Goal: Task Accomplishment & Management: Manage account settings

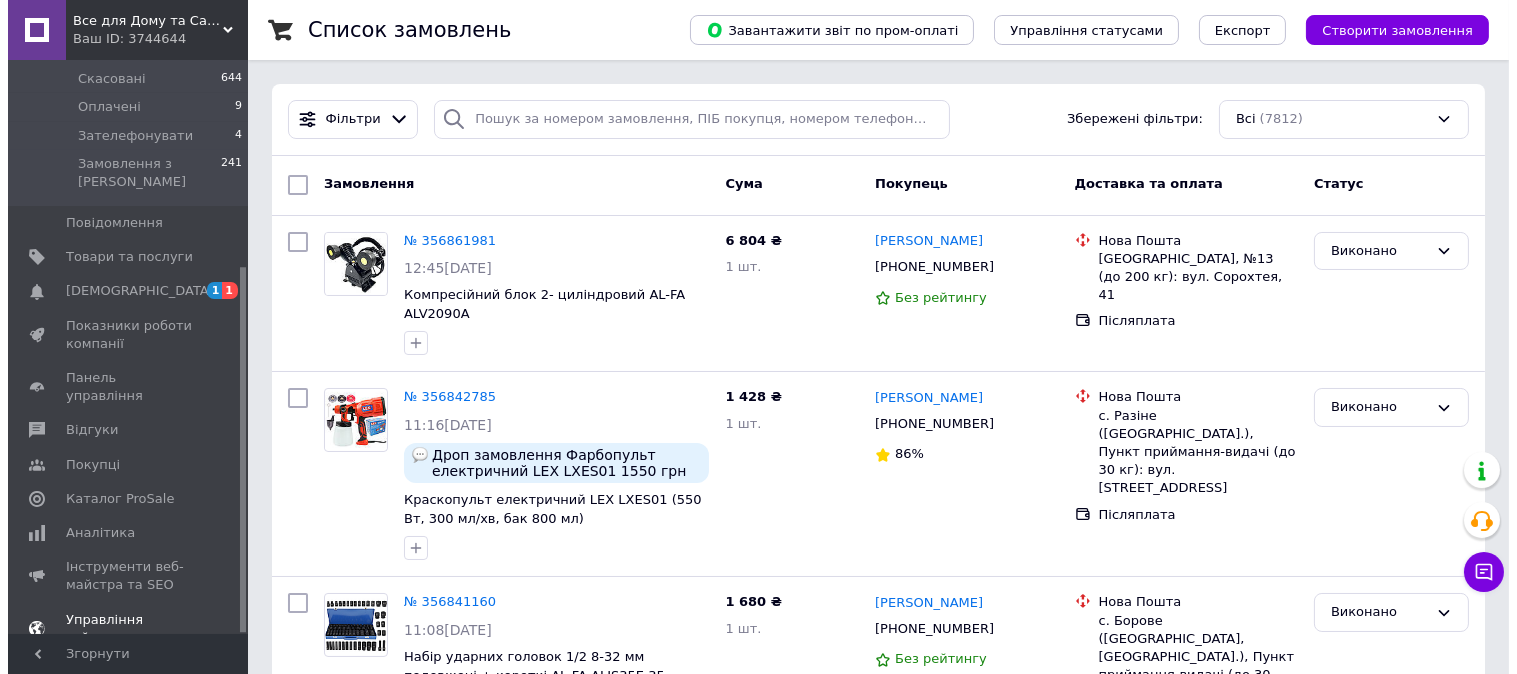
scroll to position [324, 0]
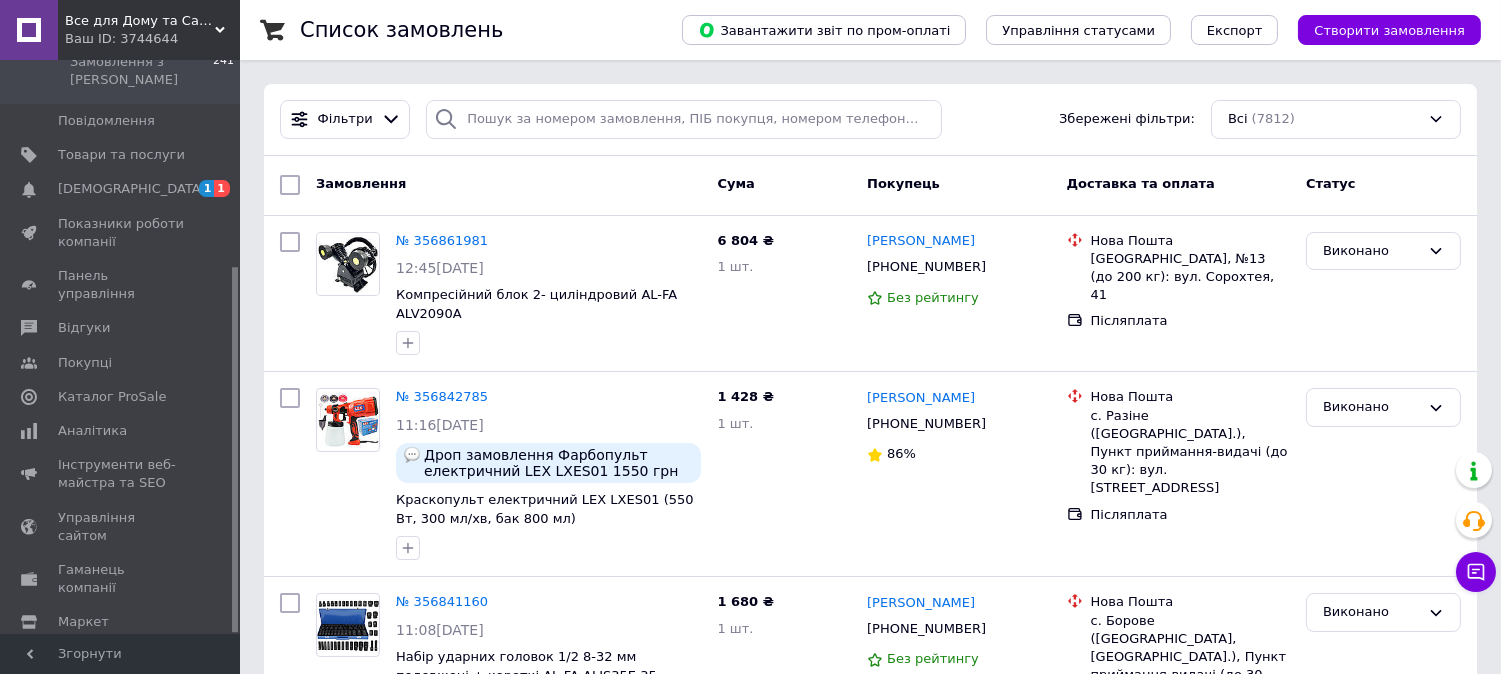
drag, startPoint x: 100, startPoint y: 530, endPoint x: 560, endPoint y: 445, distance: 467.6
click at [101, 613] on span "Маркет" at bounding box center [83, 622] width 51 height 18
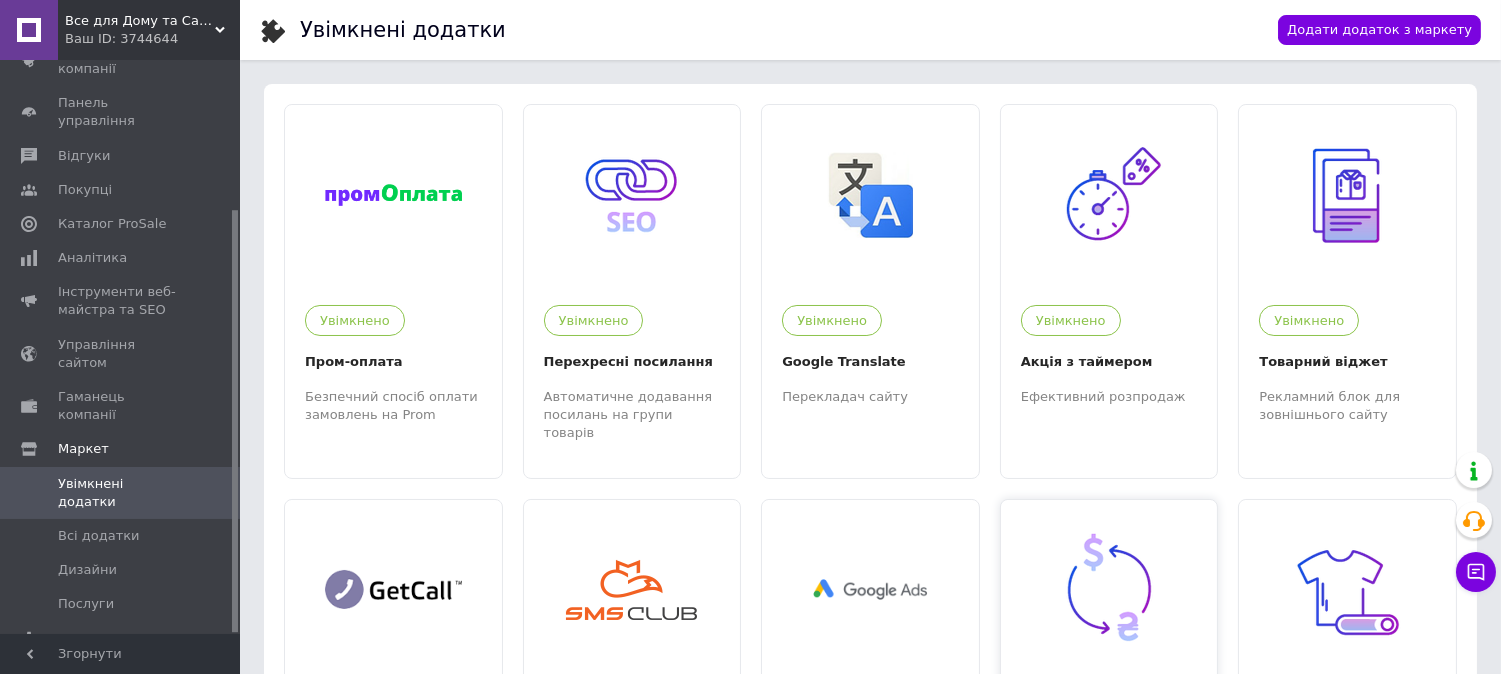
scroll to position [111, 0]
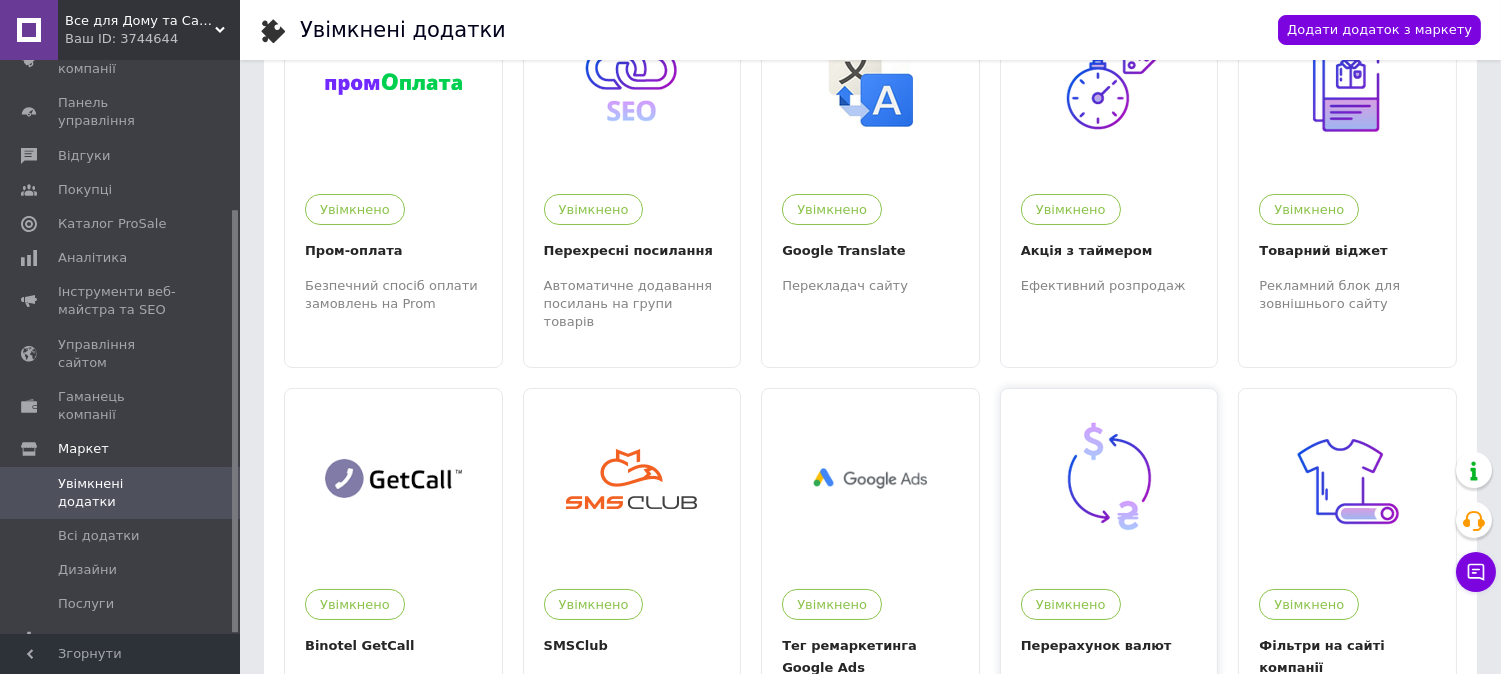
click at [1116, 475] on img at bounding box center [1109, 478] width 123 height 123
click at [1061, 456] on img at bounding box center [1109, 478] width 123 height 123
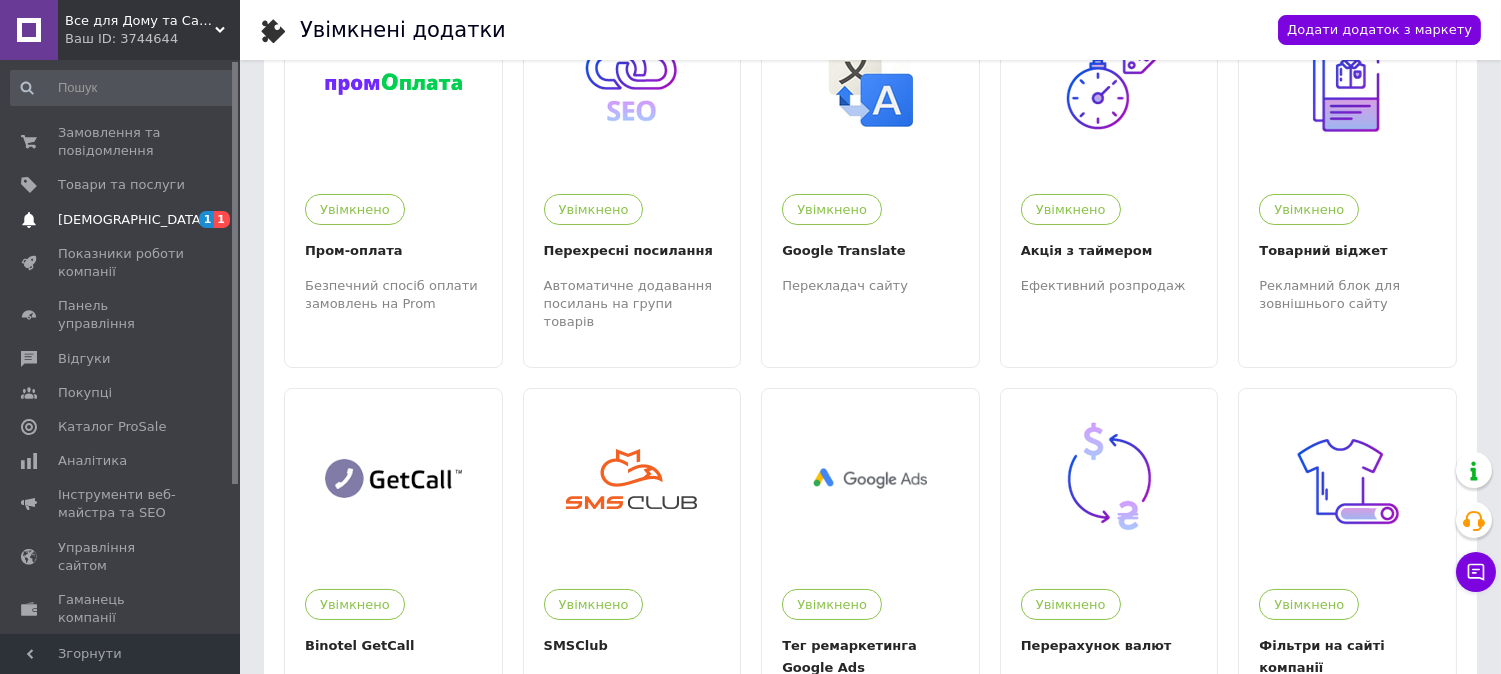
drag, startPoint x: 116, startPoint y: 222, endPoint x: 127, endPoint y: 225, distance: 11.4
click at [116, 223] on span "[DEMOGRAPHIC_DATA]" at bounding box center [132, 220] width 148 height 18
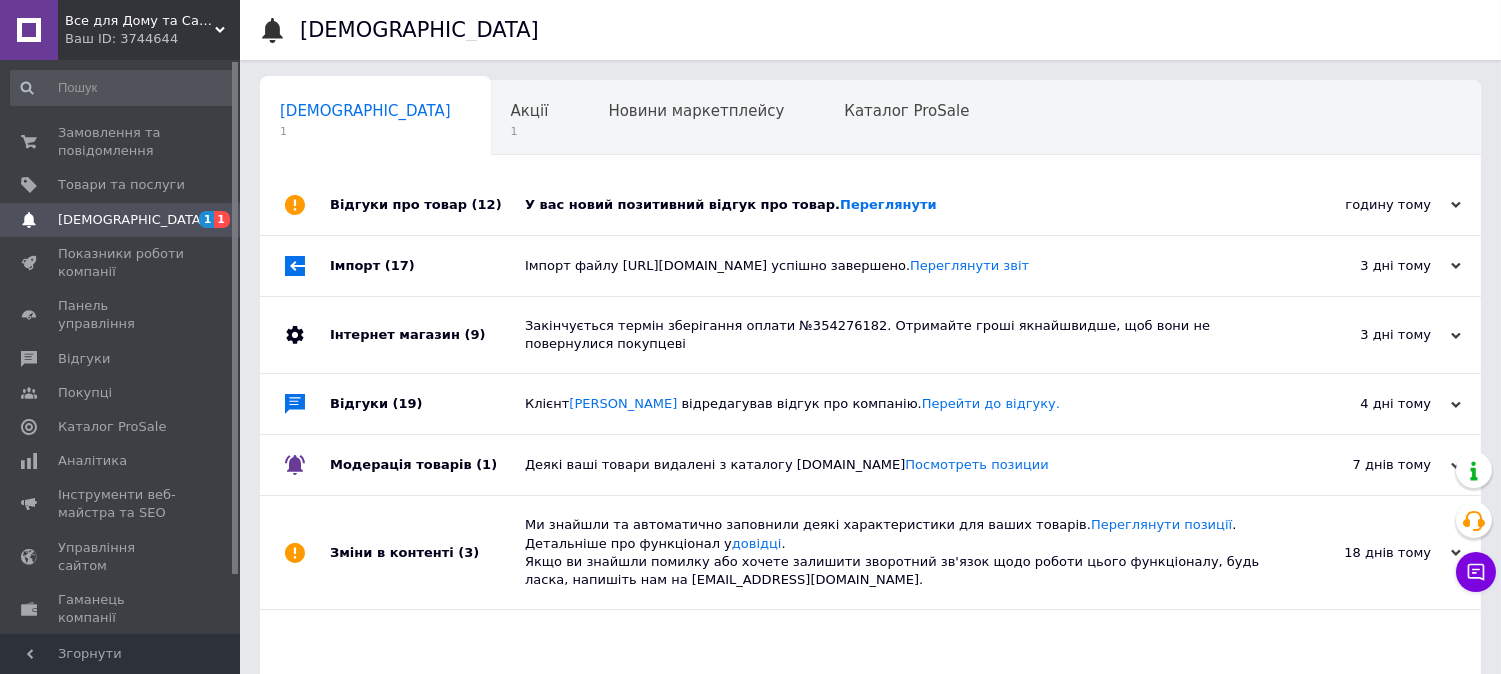
click at [498, 206] on div "Відгуки про товар (12)" at bounding box center [427, 205] width 195 height 60
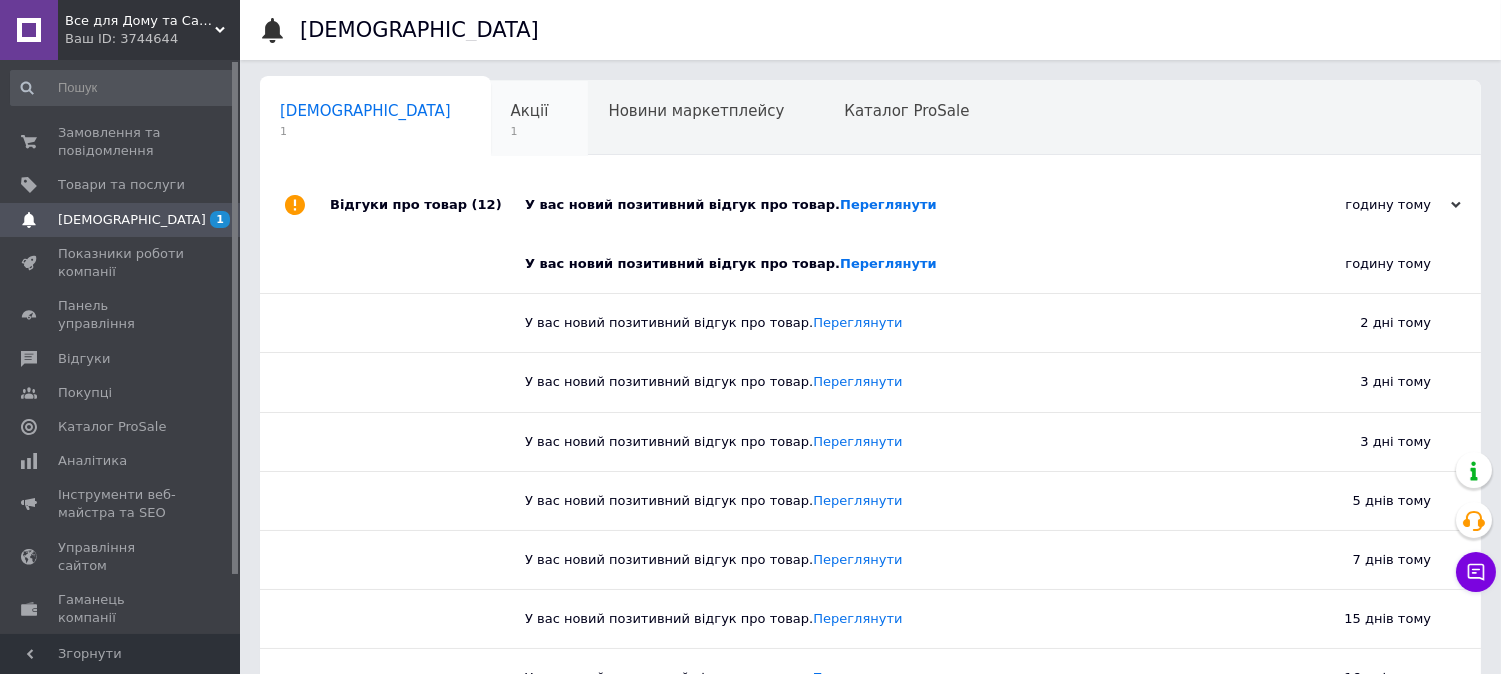
click at [491, 84] on div "Акції 1" at bounding box center [540, 119] width 98 height 76
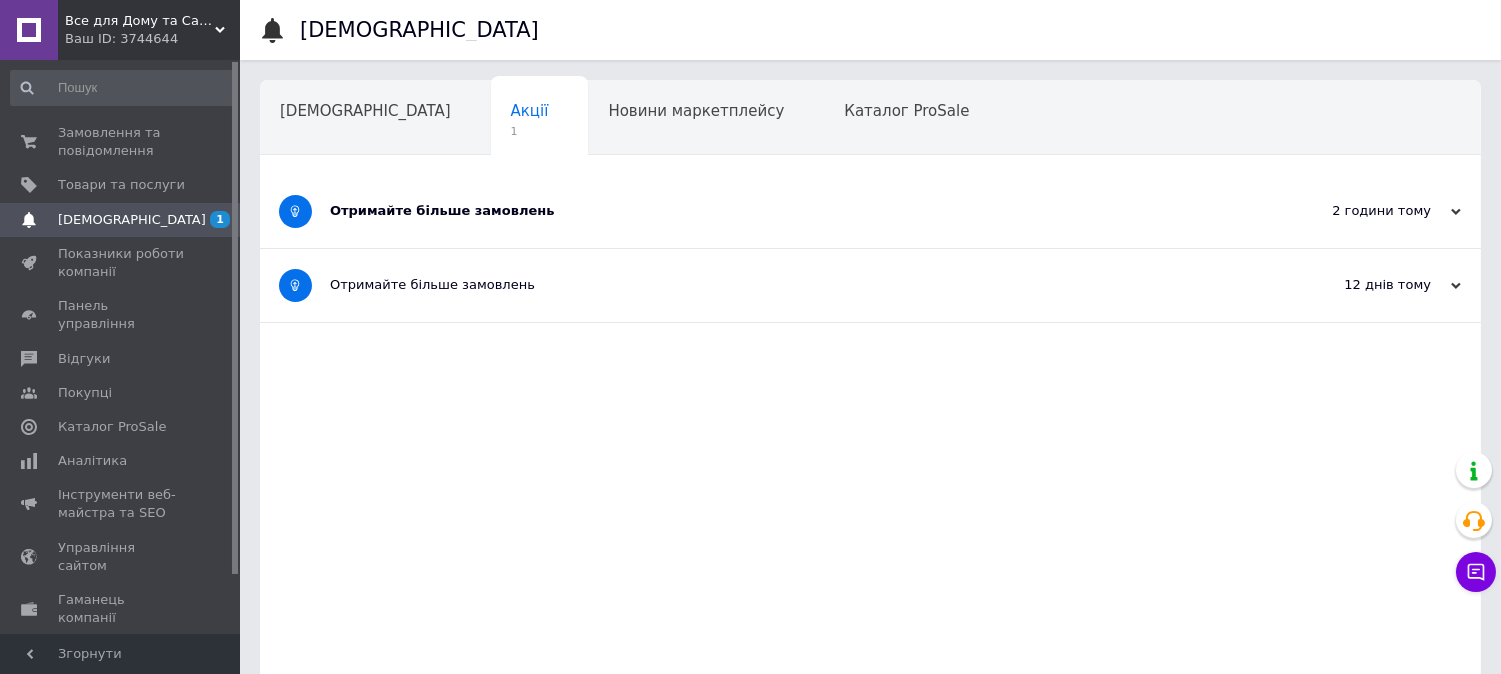
click at [587, 235] on div "Отримайте більше замовлень" at bounding box center [795, 211] width 931 height 73
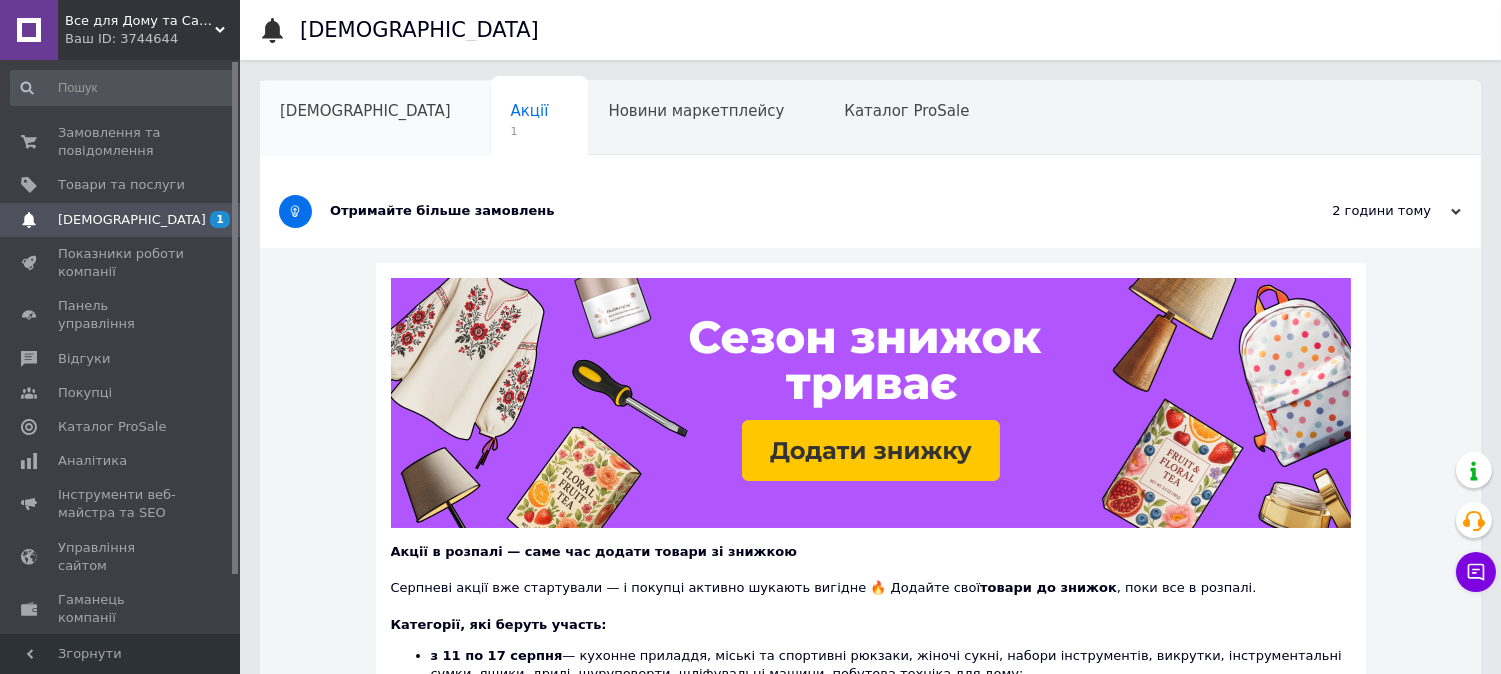
click at [295, 93] on div "[DEMOGRAPHIC_DATA]" at bounding box center [375, 119] width 231 height 76
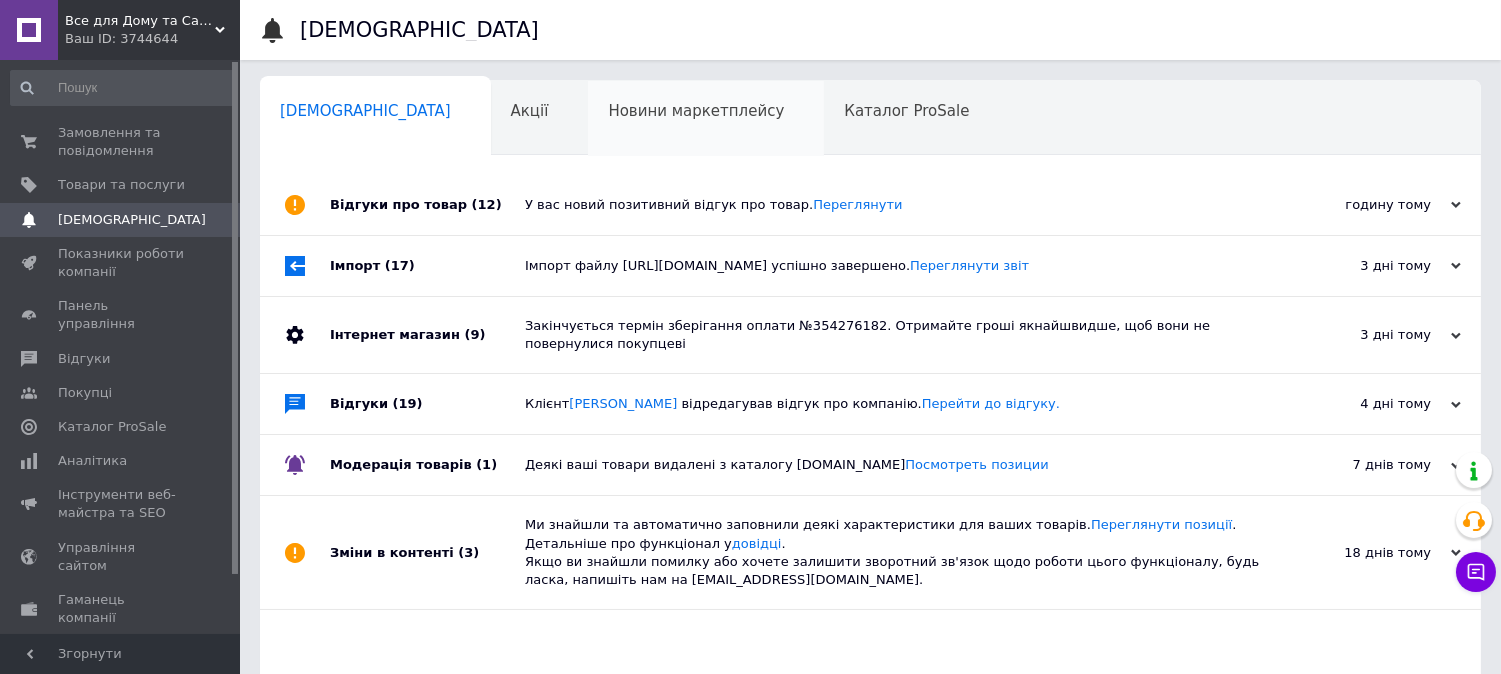
click at [608, 114] on span "Новини маркетплейсу" at bounding box center [696, 111] width 176 height 18
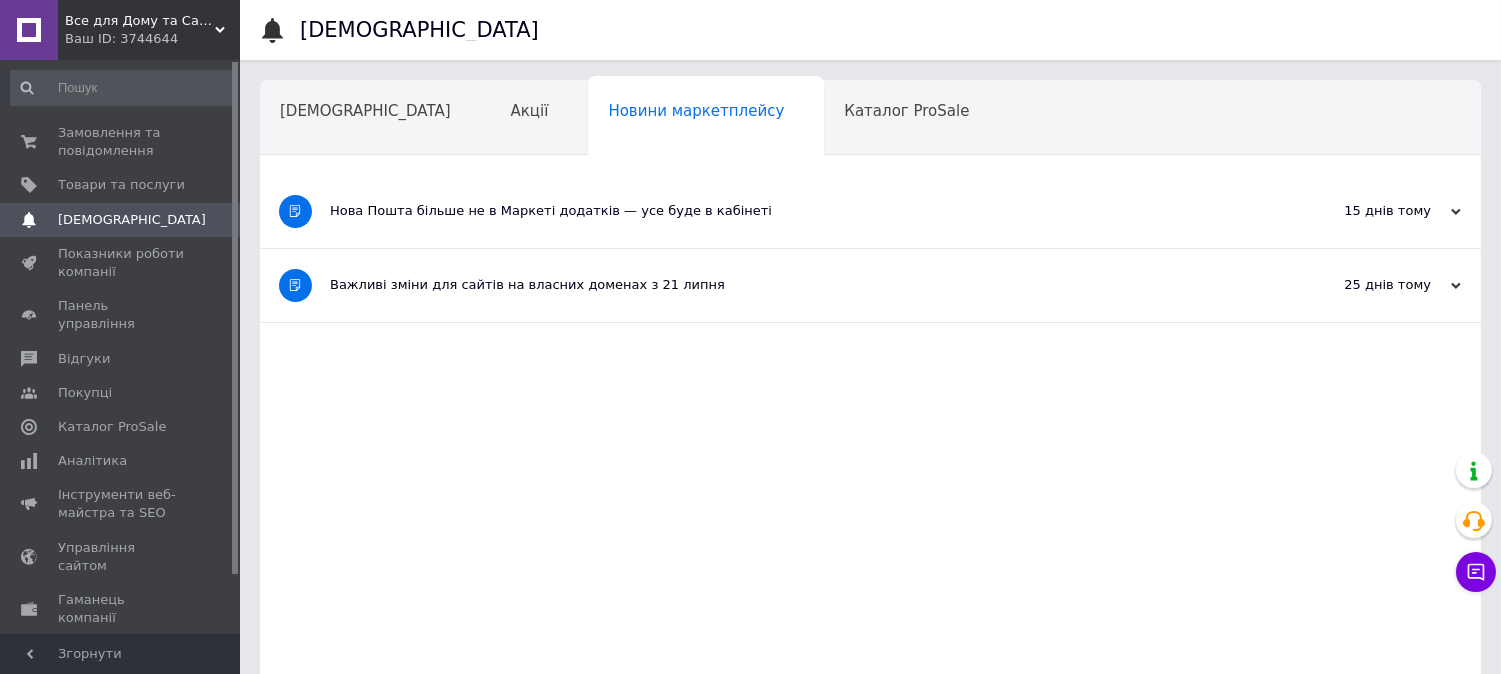
click at [479, 157] on div "Навчання та заходи" at bounding box center [369, 195] width 219 height 76
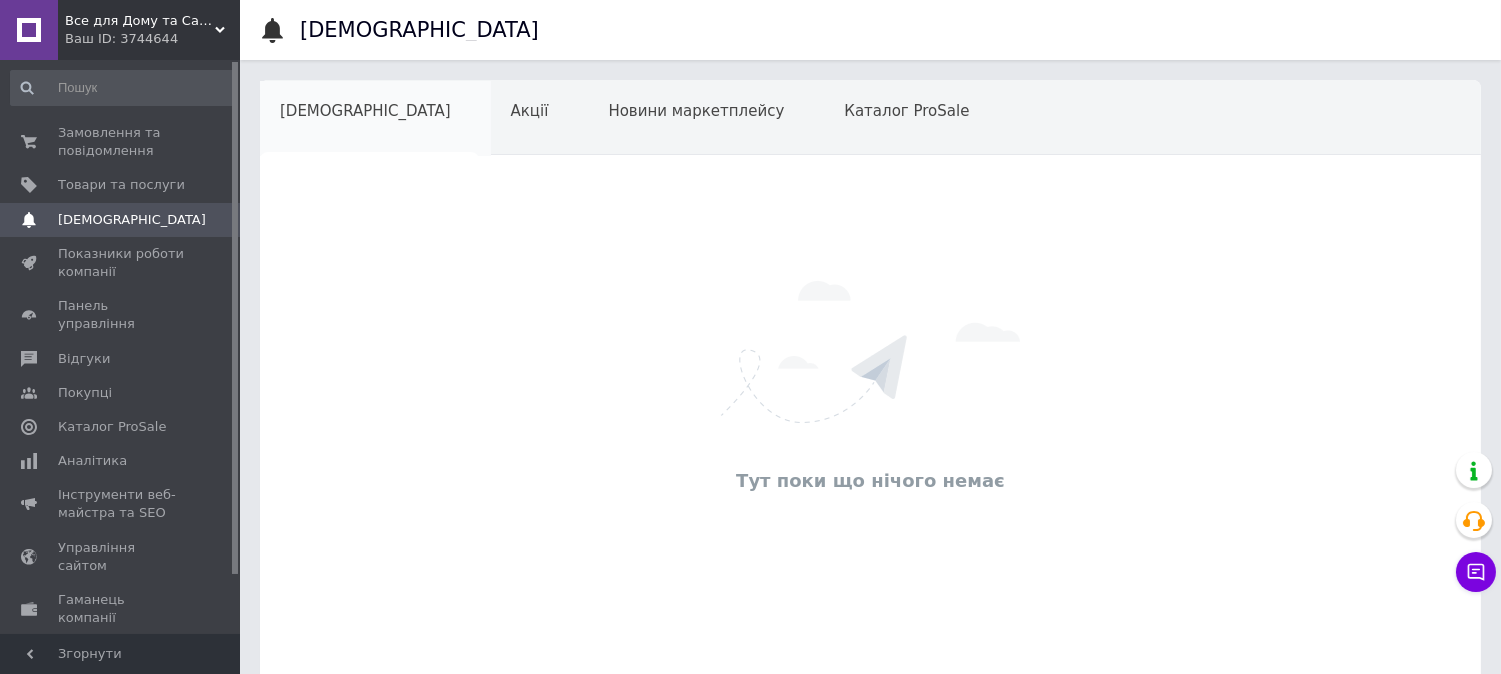
click at [293, 115] on span "[DEMOGRAPHIC_DATA]" at bounding box center [365, 111] width 171 height 18
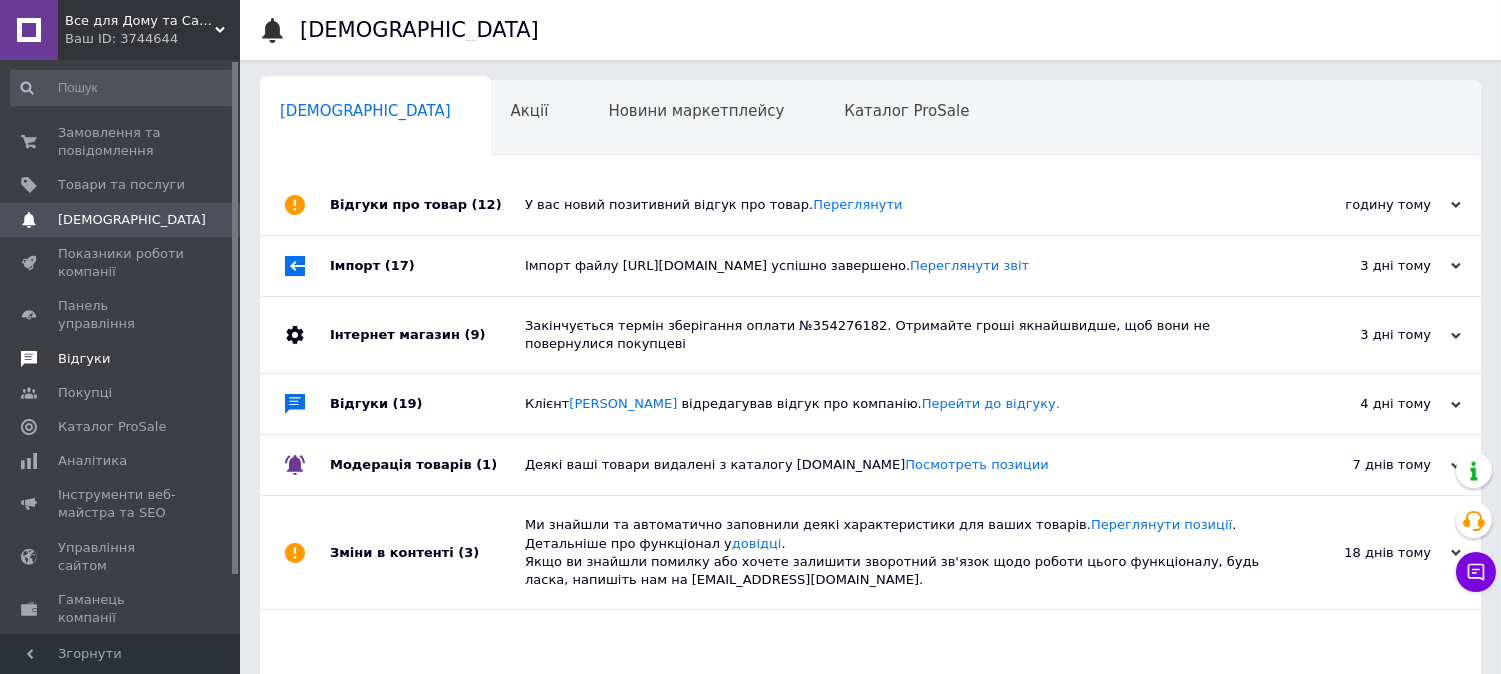
click at [93, 350] on span "Відгуки" at bounding box center [84, 359] width 52 height 18
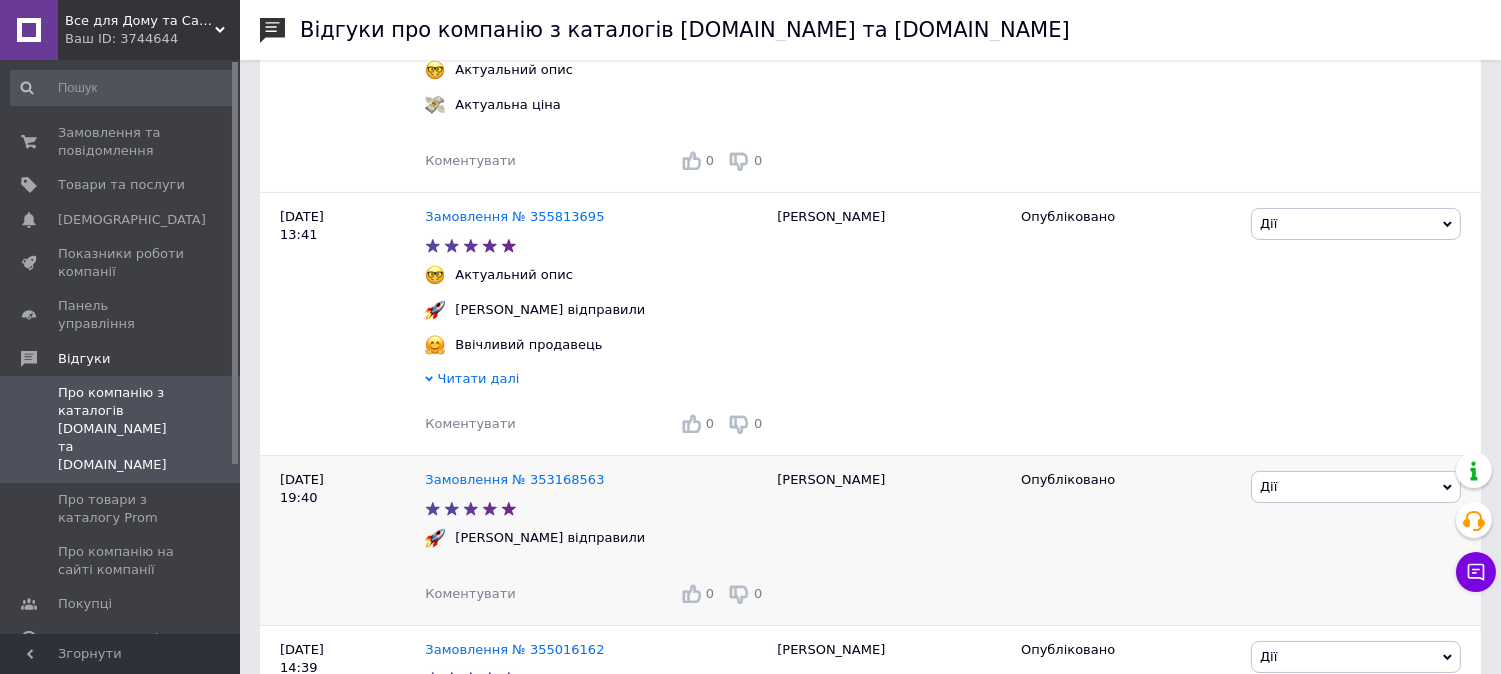
scroll to position [888, 0]
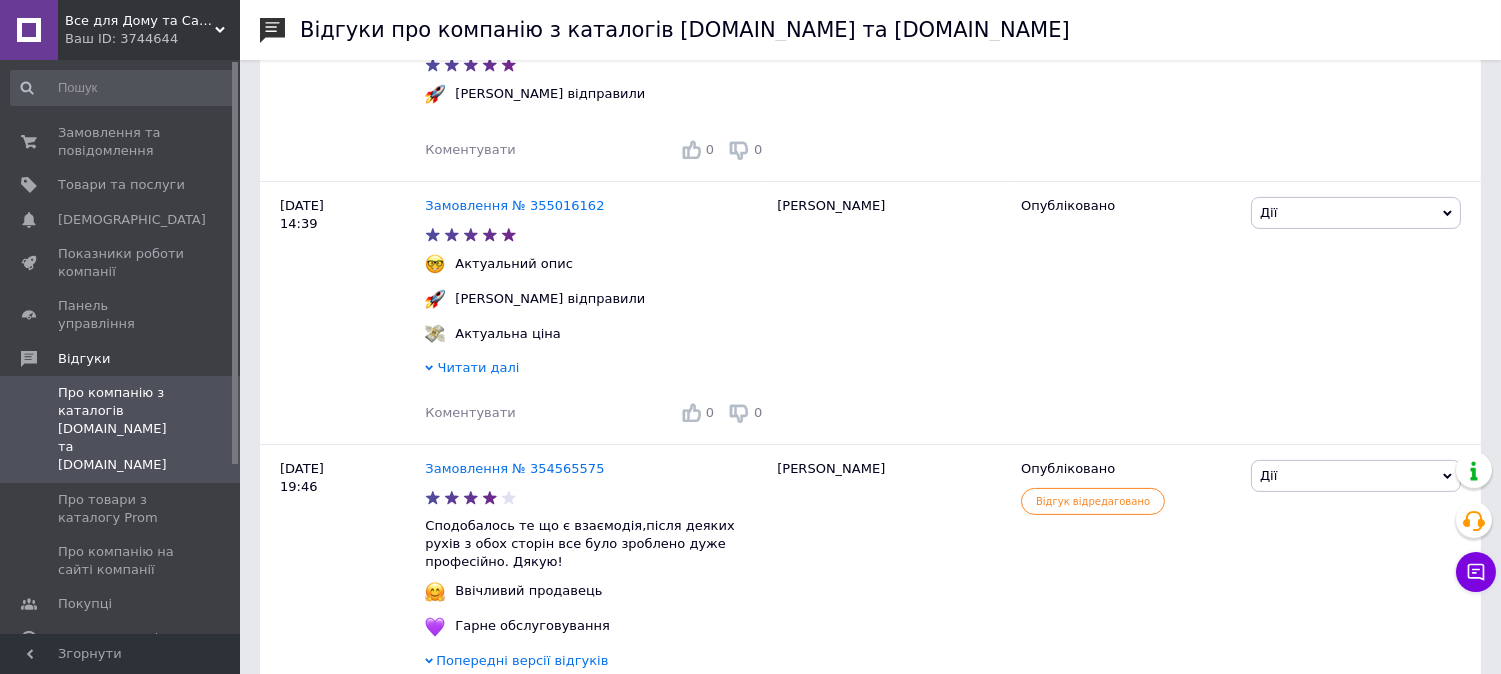
click at [125, 56] on div "Все для Дому та Саду Bizon24🛠 Ваш ID: 3744644" at bounding box center [149, 30] width 182 height 60
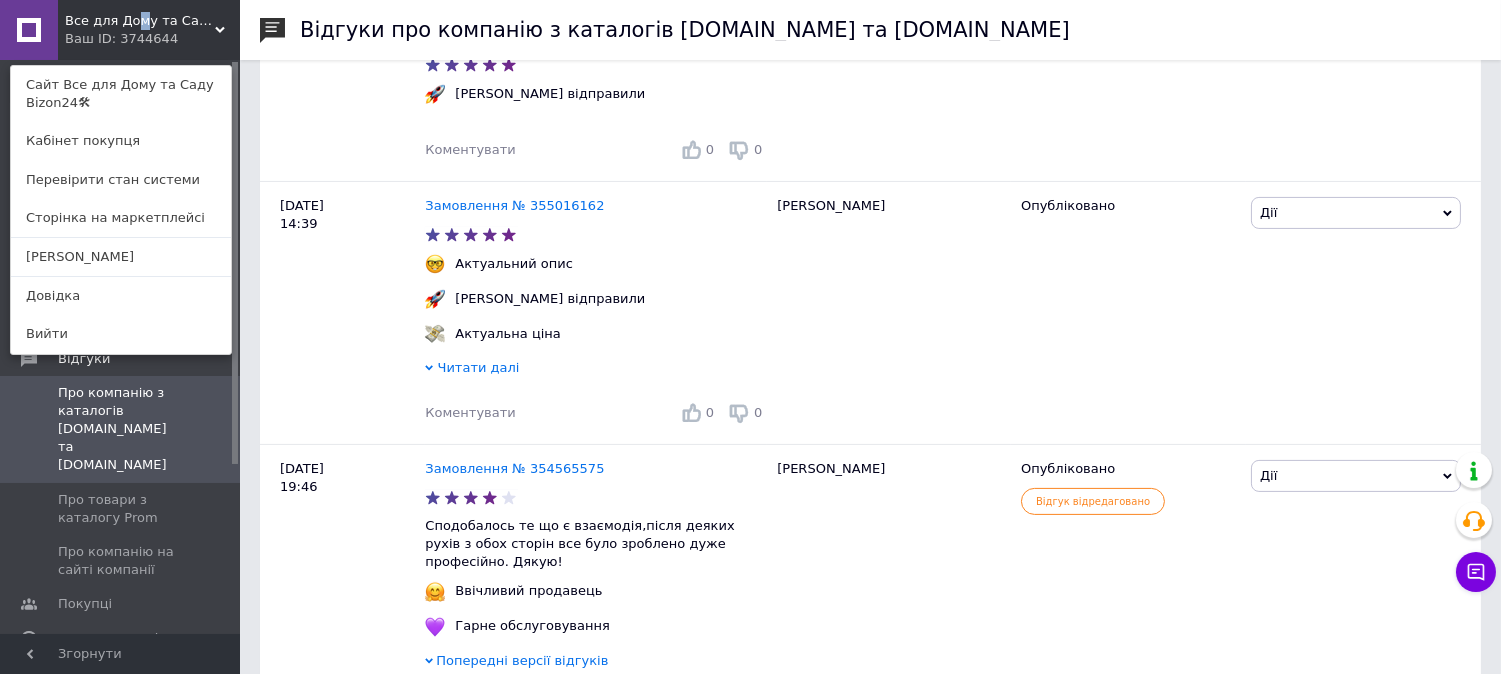
click at [135, 10] on div "Все для Дому та Саду Bizon24🛠 Ваш ID: 3744644" at bounding box center [103, 30] width 91 height 60
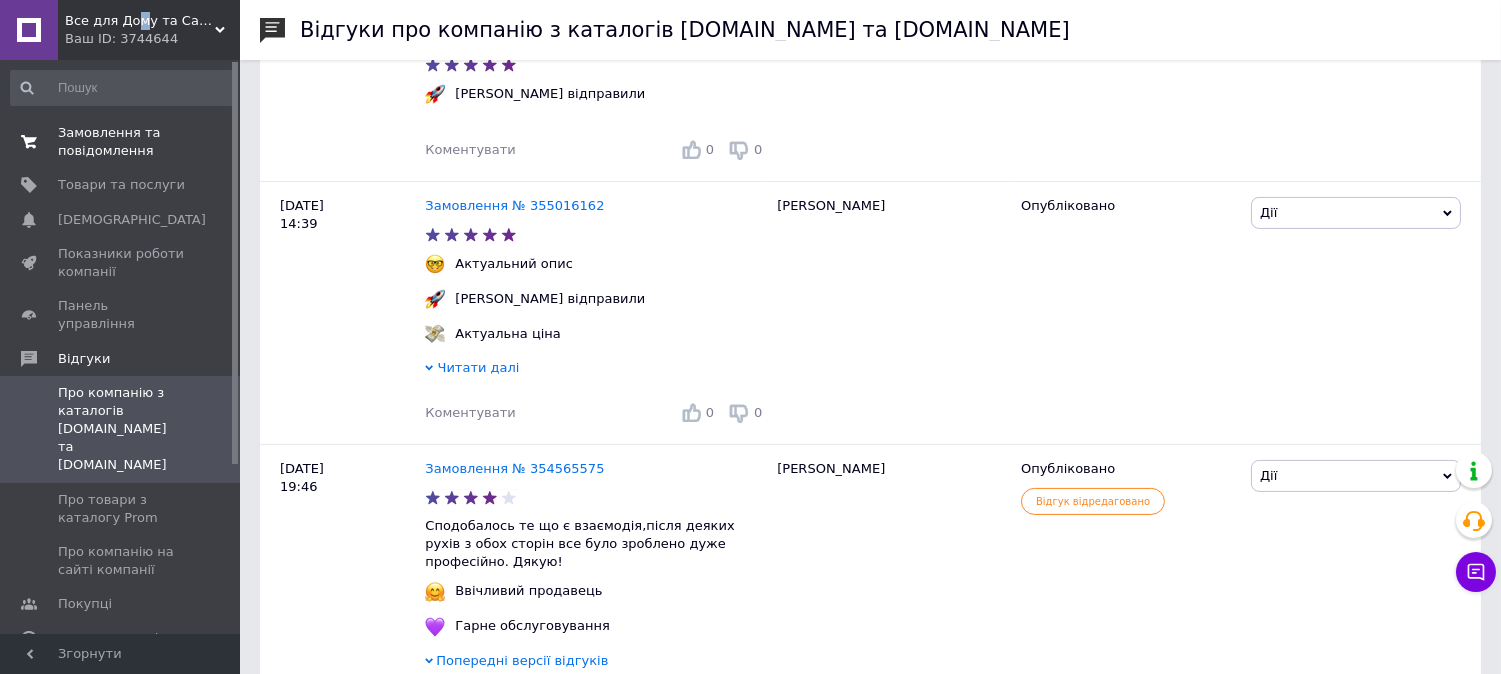
click at [115, 151] on span "Замовлення та повідомлення" at bounding box center [121, 142] width 127 height 36
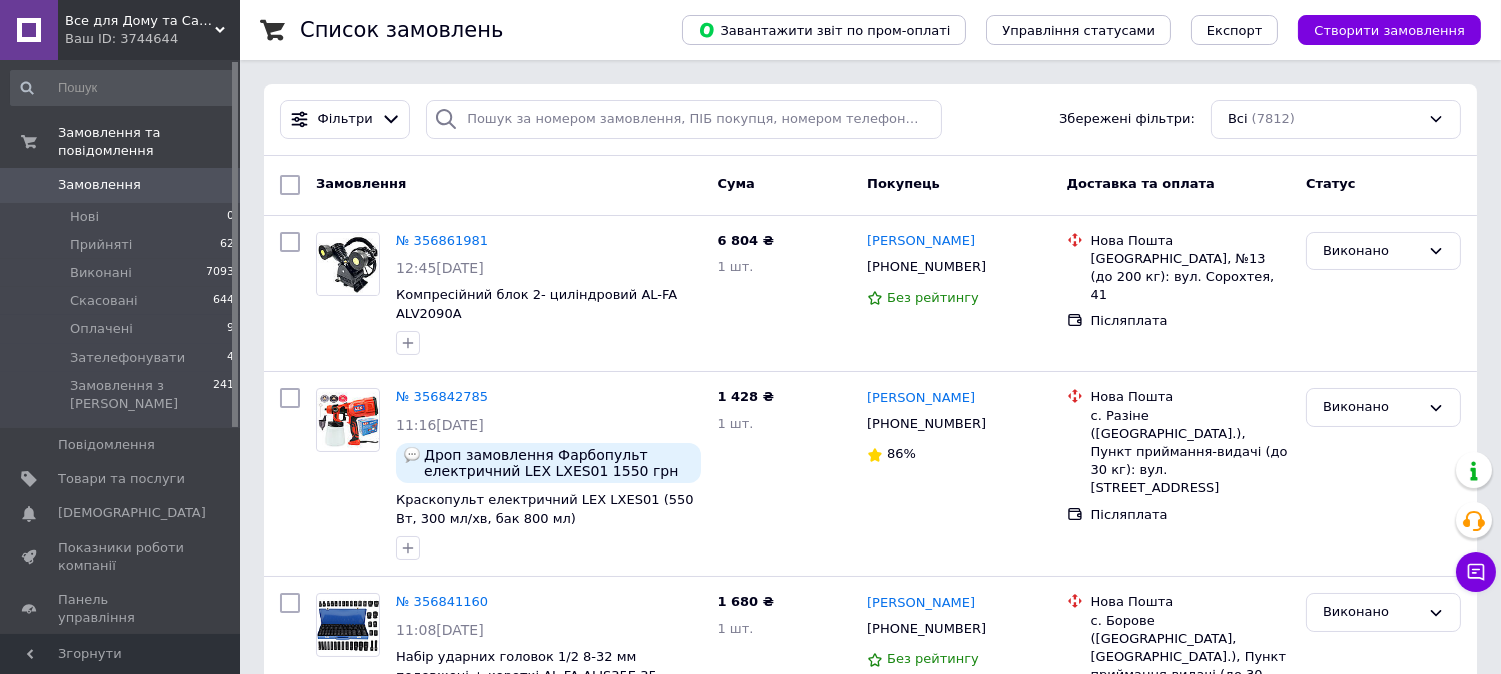
click at [123, 15] on span "Все для Дому та Саду Bizon24🛠" at bounding box center [140, 21] width 150 height 18
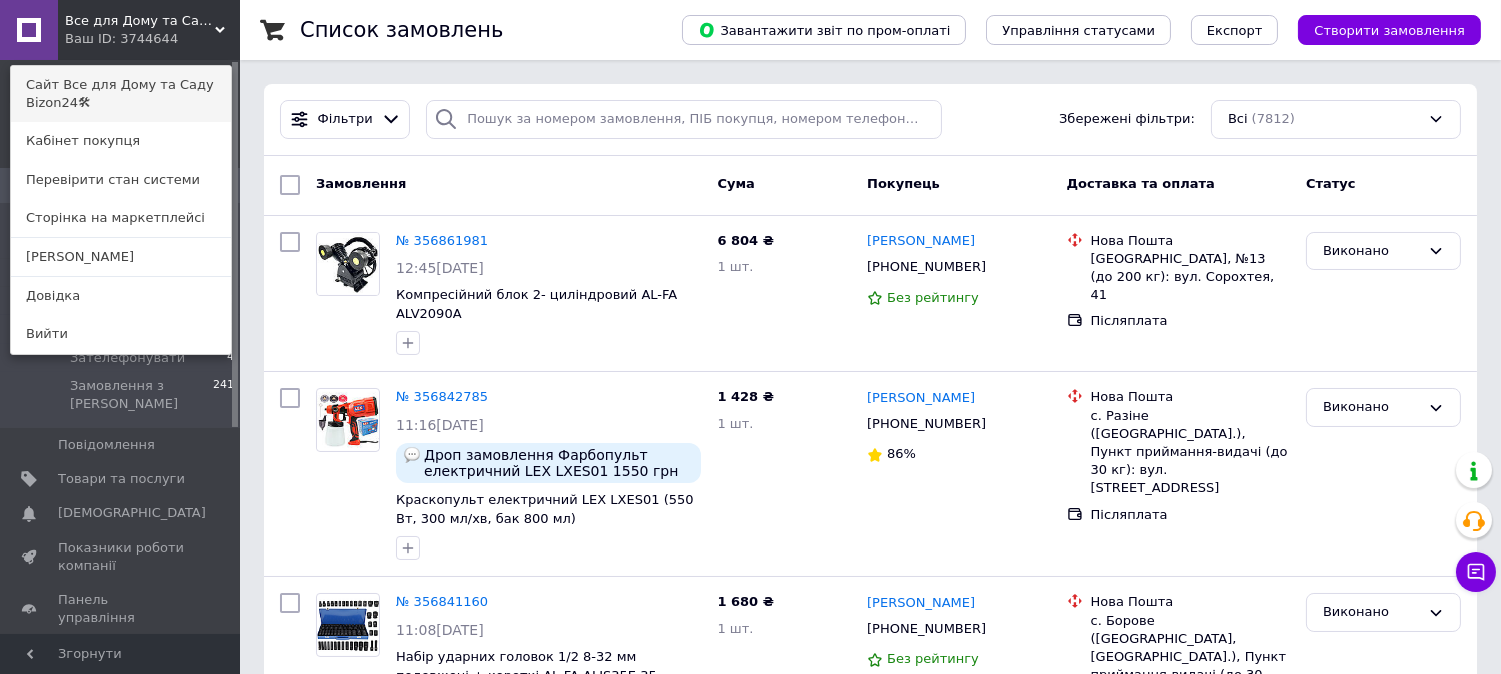
click at [88, 103] on link "Сайт Все для Дому та Саду Bizon24🛠" at bounding box center [121, 94] width 220 height 56
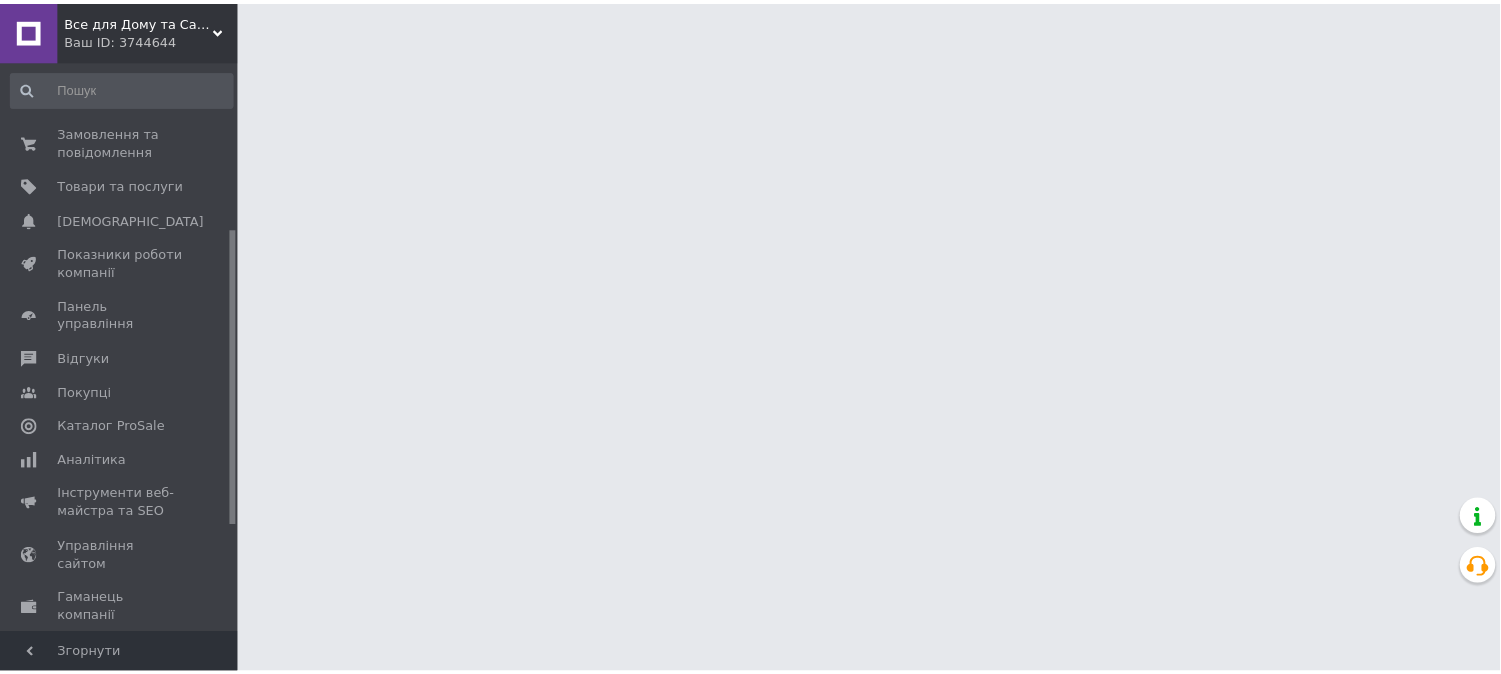
scroll to position [324, 0]
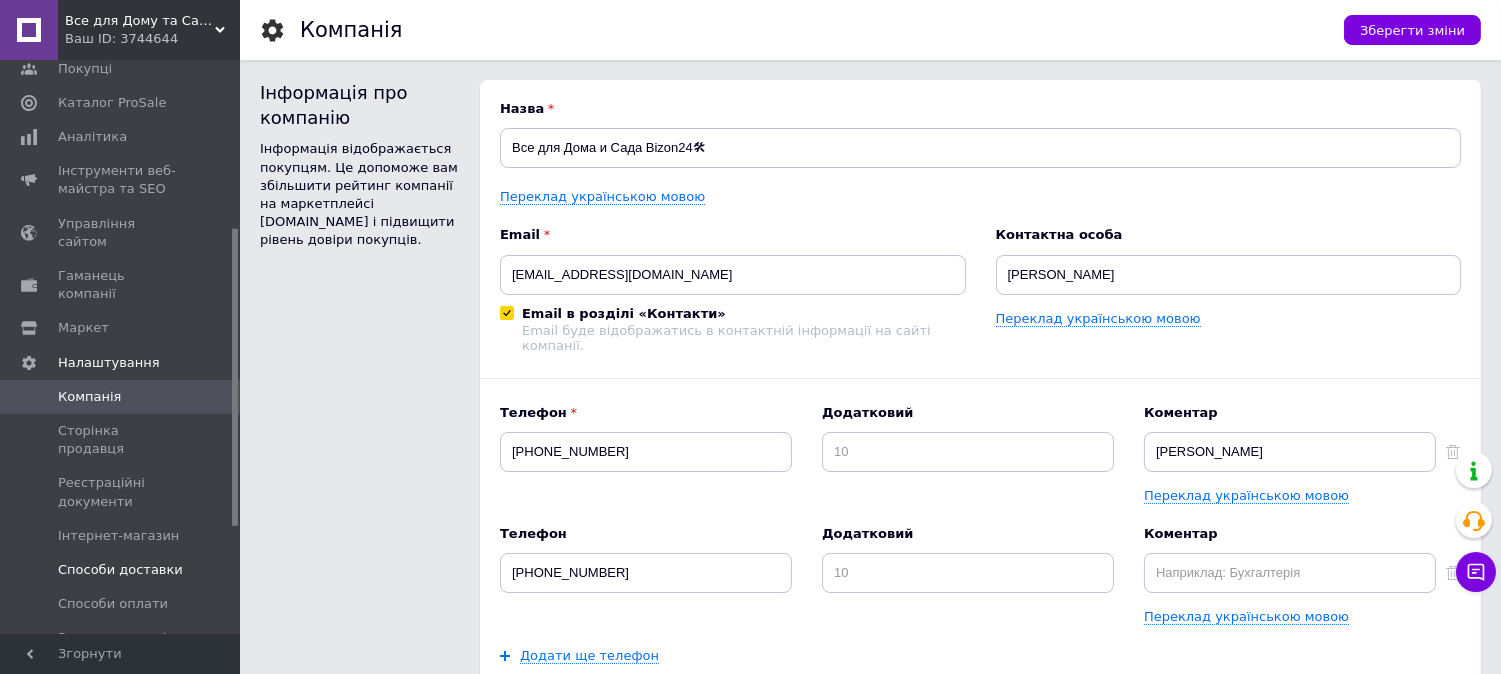
click at [131, 561] on span "Способи доставки" at bounding box center [120, 570] width 125 height 18
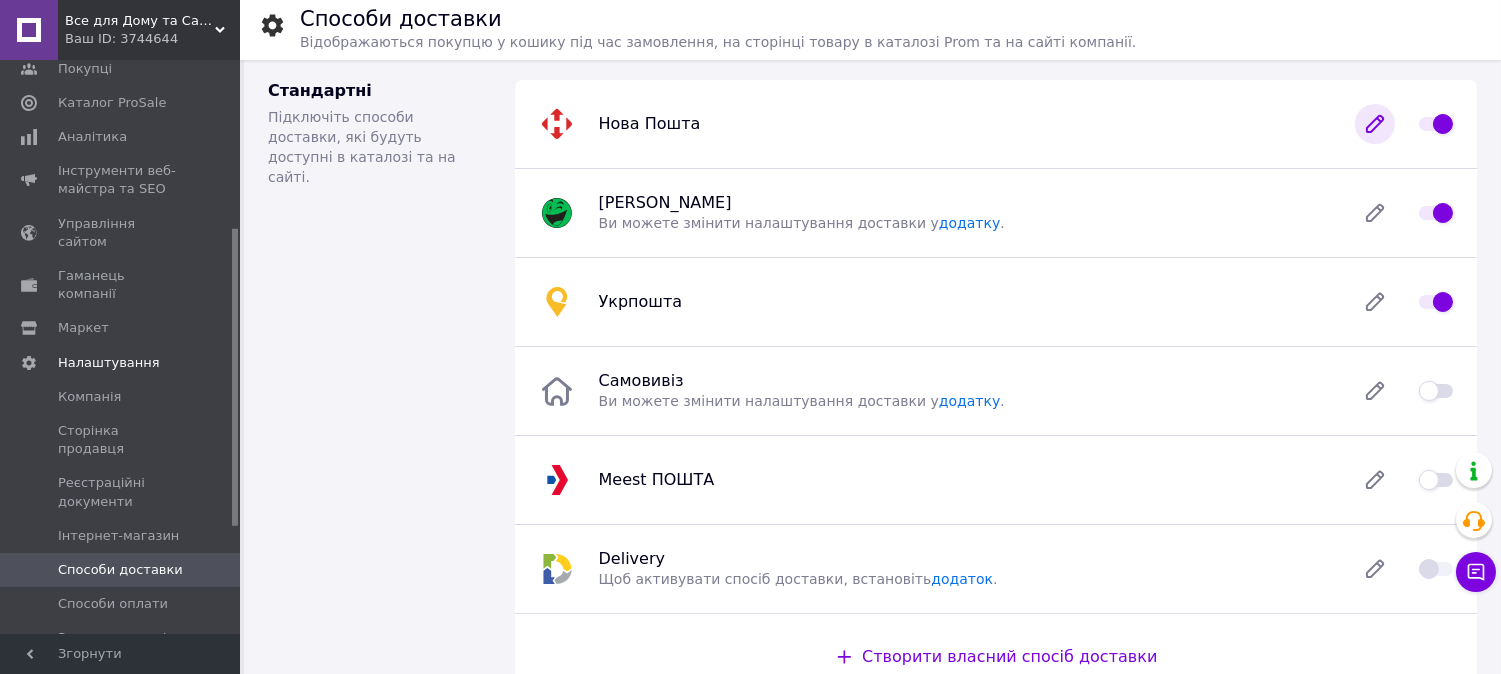
click at [1372, 124] on icon at bounding box center [1375, 124] width 16 height 16
